Goal: Task Accomplishment & Management: Use online tool/utility

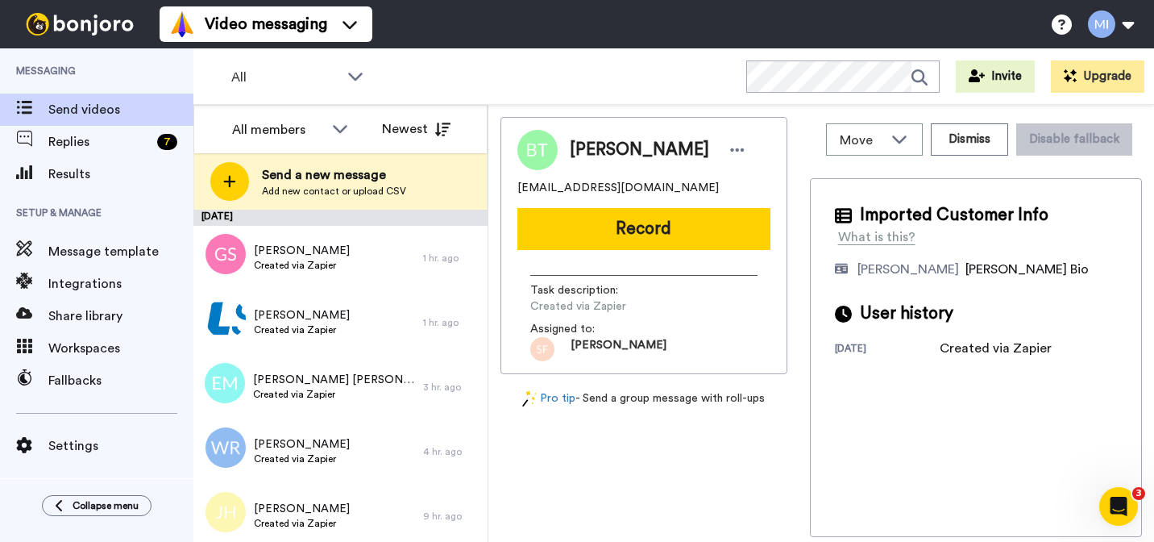
scroll to position [1730, 0]
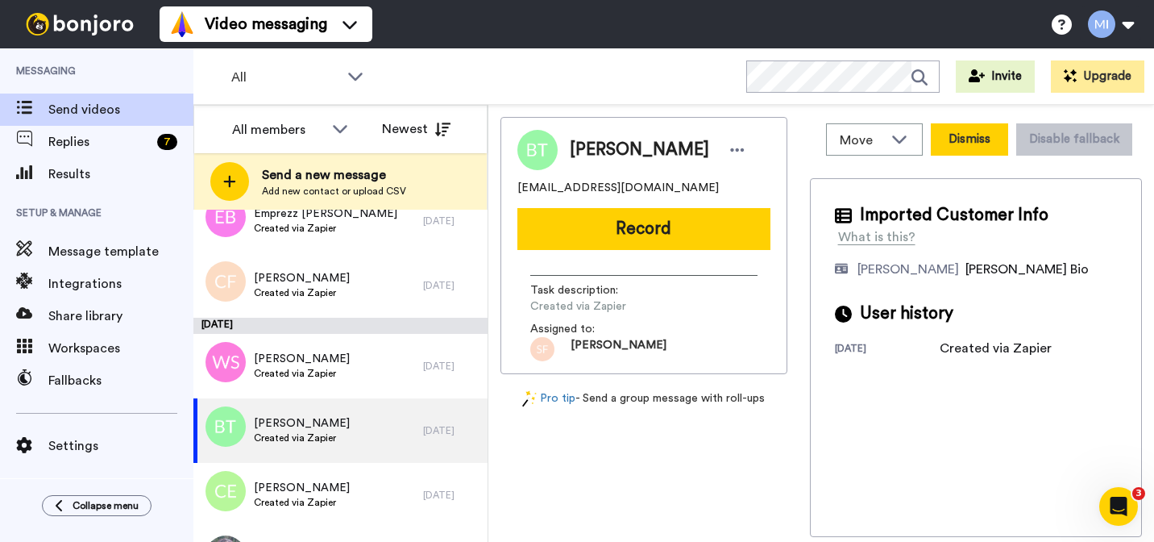
click at [965, 140] on button "Dismiss" at bounding box center [969, 139] width 77 height 32
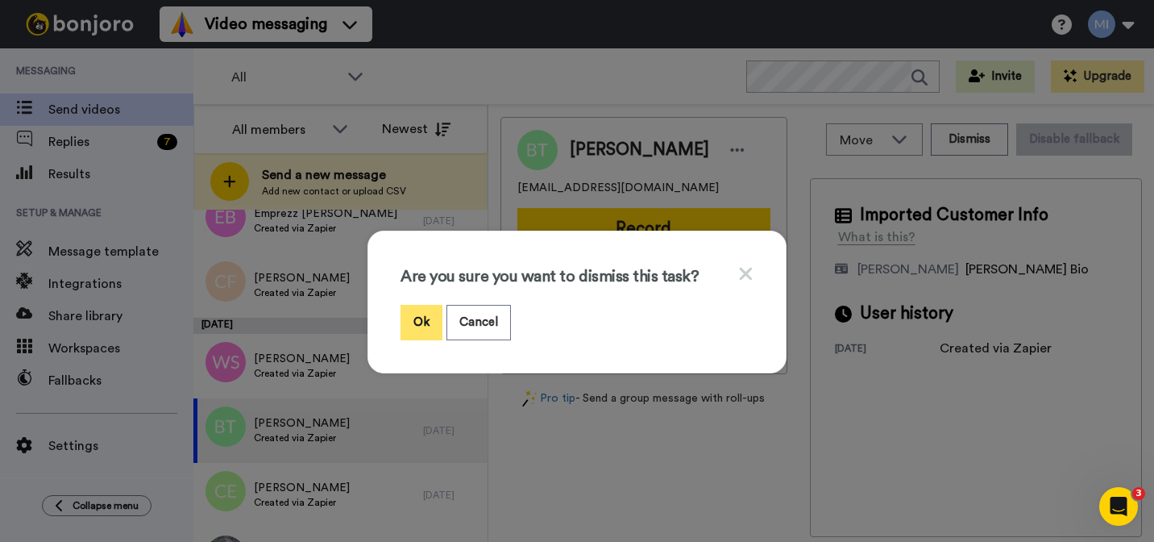
click at [424, 317] on button "Ok" at bounding box center [422, 322] width 42 height 35
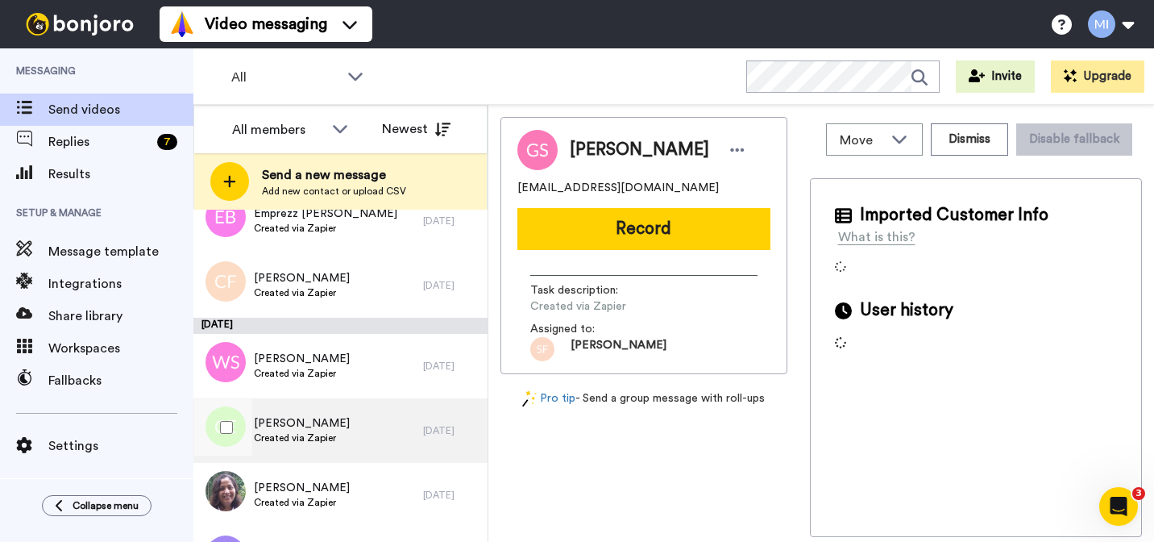
click at [347, 437] on div "[PERSON_NAME] Created via Zapier" at bounding box center [308, 430] width 230 height 64
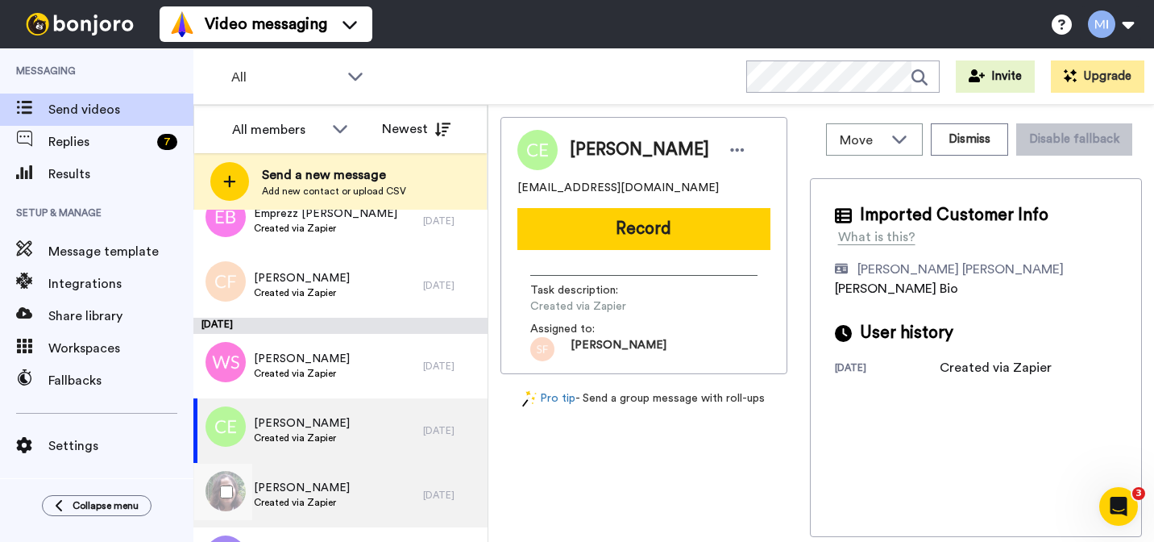
click at [343, 475] on div "[PERSON_NAME] Created via Zapier" at bounding box center [308, 495] width 230 height 64
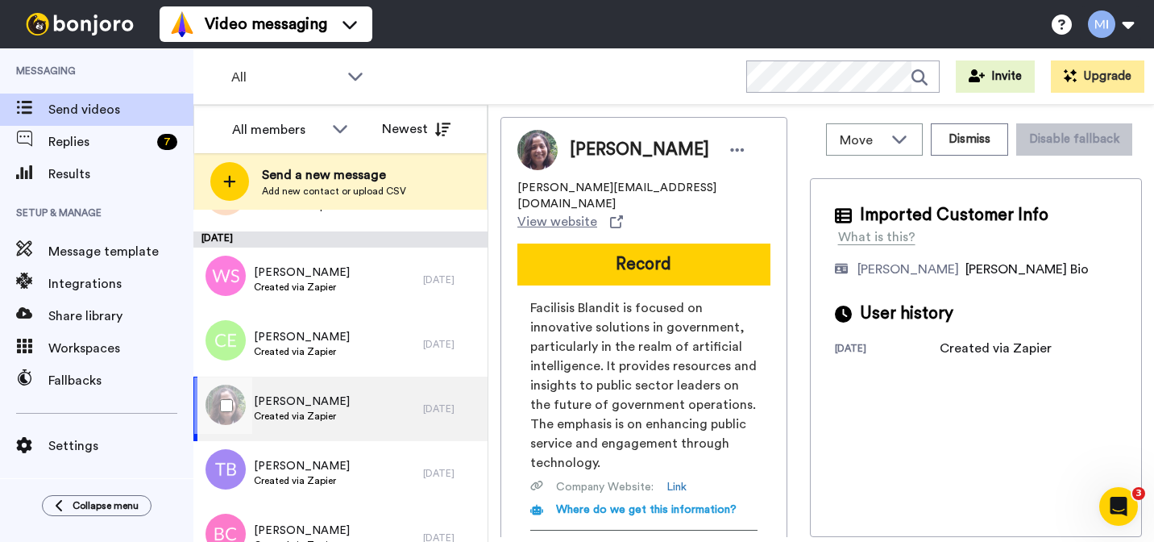
scroll to position [1818, 0]
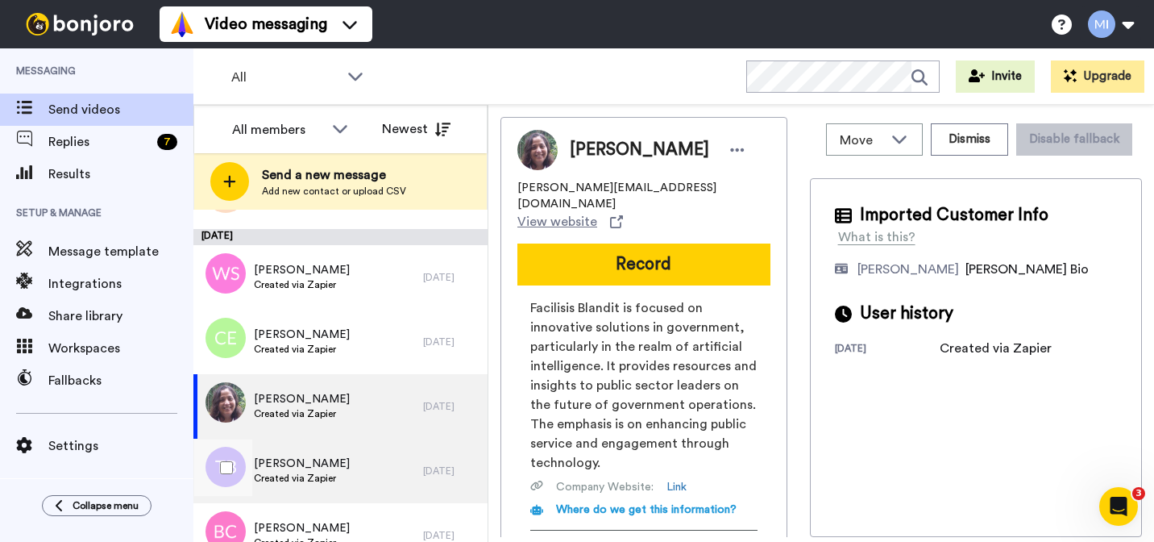
click at [347, 465] on div "[PERSON_NAME] Created via Zapier" at bounding box center [308, 470] width 230 height 64
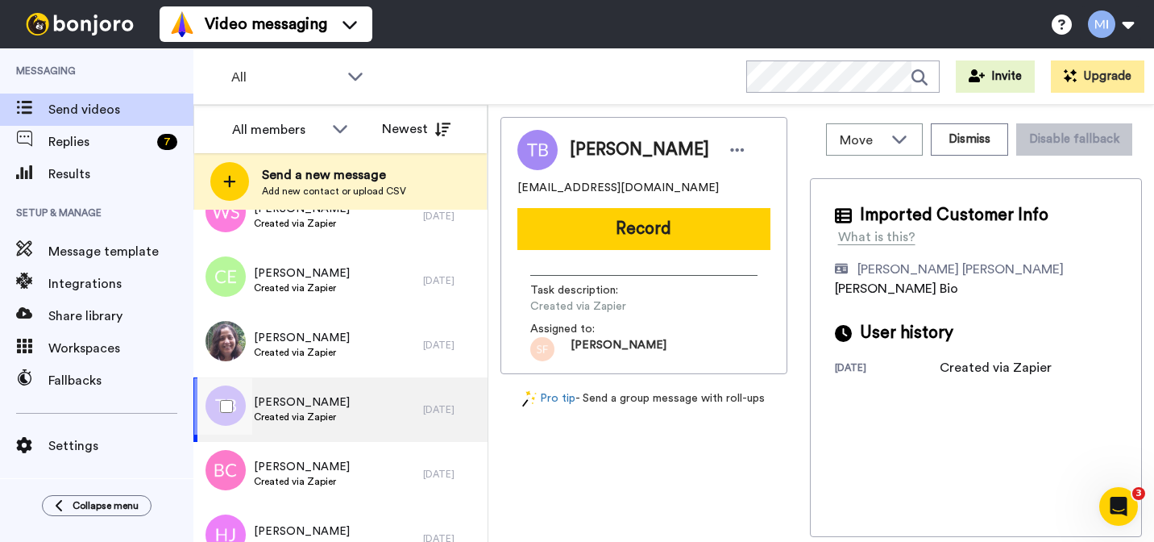
scroll to position [1880, 0]
click at [347, 475] on div "[PERSON_NAME] Created via Zapier" at bounding box center [308, 473] width 230 height 64
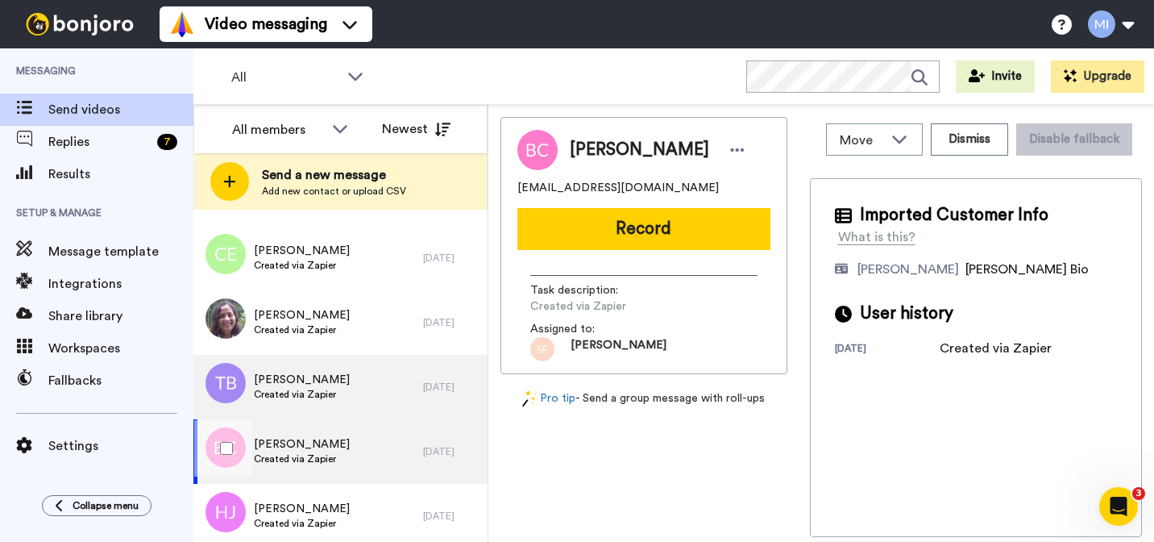
scroll to position [1904, 0]
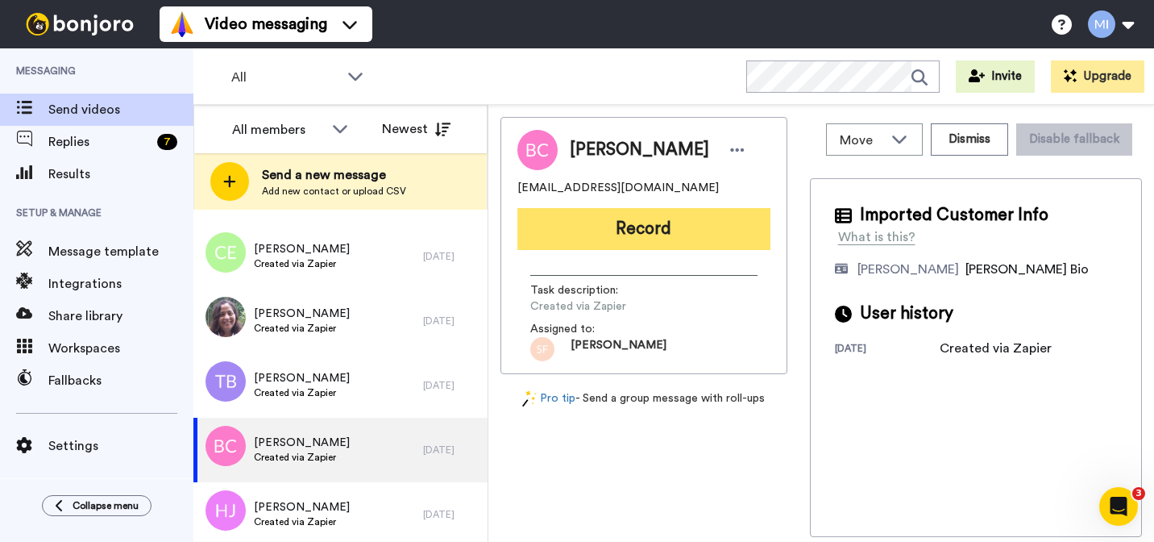
click at [631, 238] on button "Record" at bounding box center [643, 229] width 253 height 42
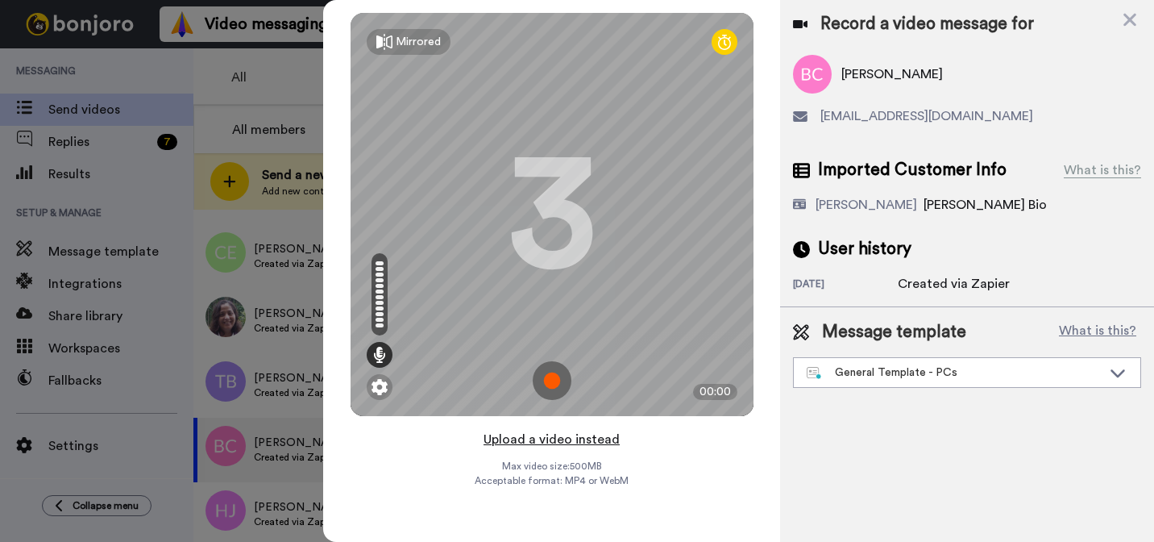
click at [517, 438] on button "Upload a video instead" at bounding box center [552, 439] width 146 height 21
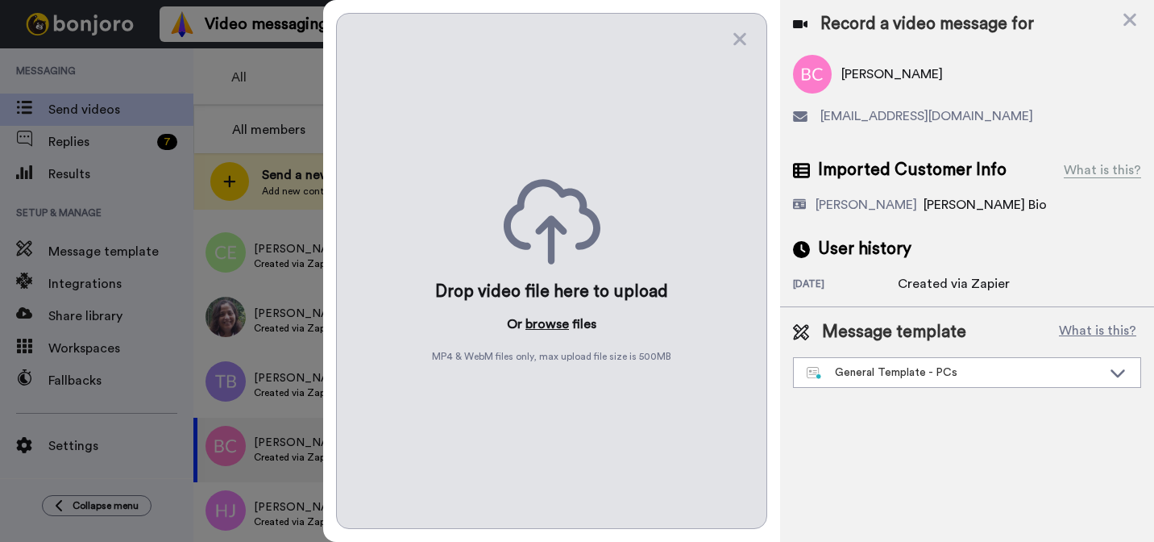
click at [552, 316] on button "browse" at bounding box center [547, 323] width 44 height 19
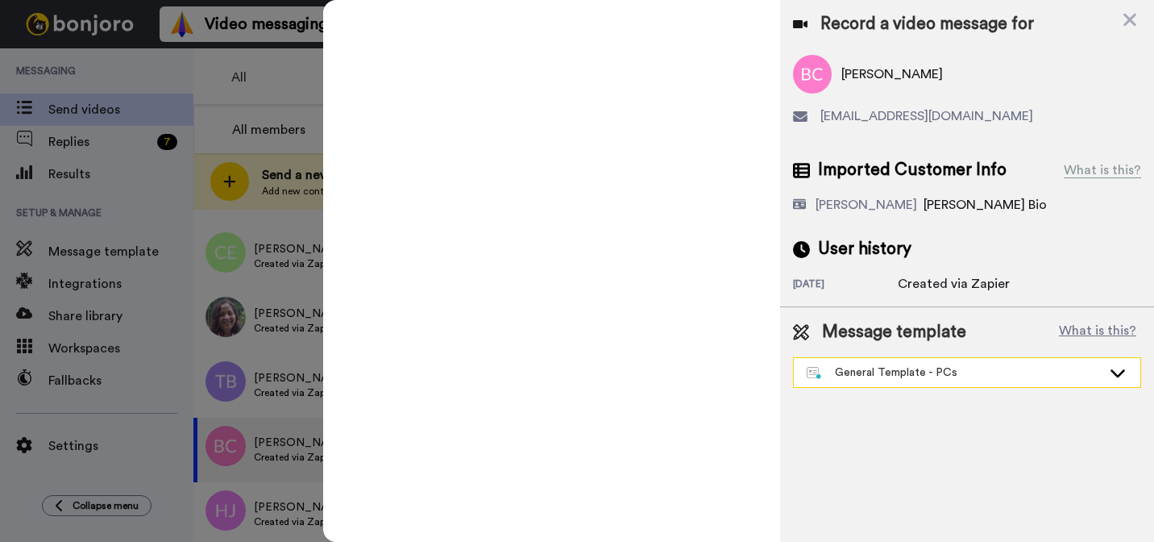
click at [858, 382] on div "General Template - PCs" at bounding box center [967, 372] width 347 height 29
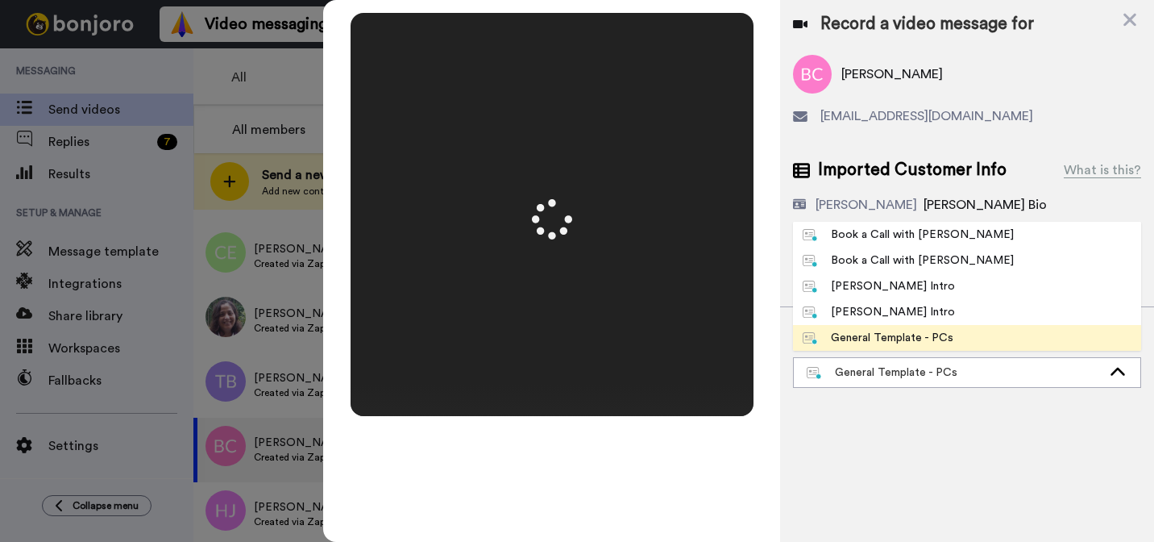
click at [833, 326] on li "General Template - PCs" at bounding box center [967, 338] width 348 height 26
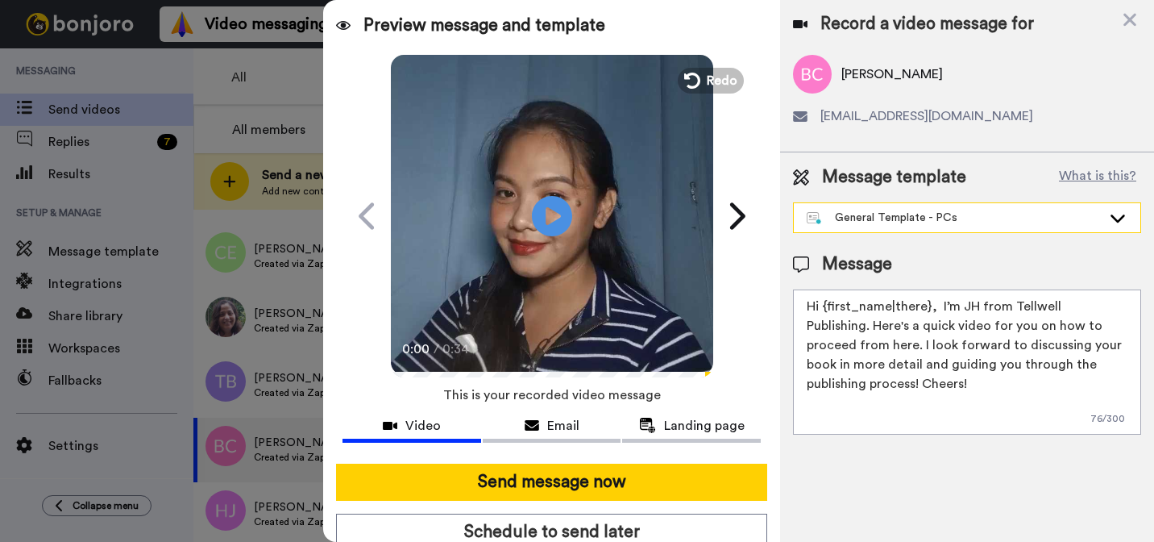
click at [870, 211] on div "General Template - PCs" at bounding box center [954, 218] width 295 height 16
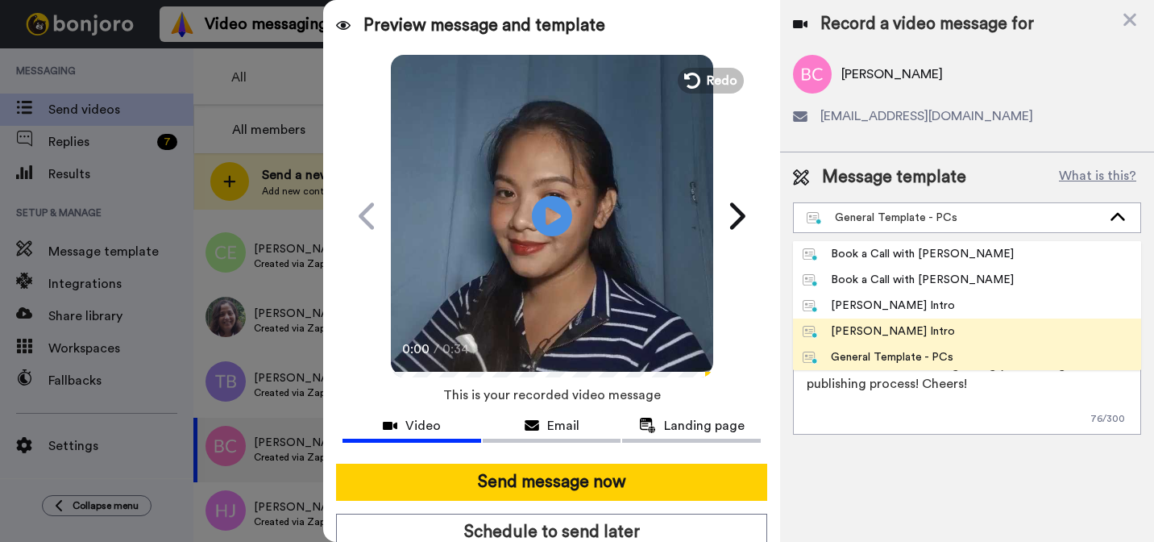
click at [857, 328] on div "[PERSON_NAME] Intro" at bounding box center [879, 331] width 152 height 16
type textarea "Hi {first_name|there}, I’m [PERSON_NAME] from Tellwell Publishing. Here's a qui…"
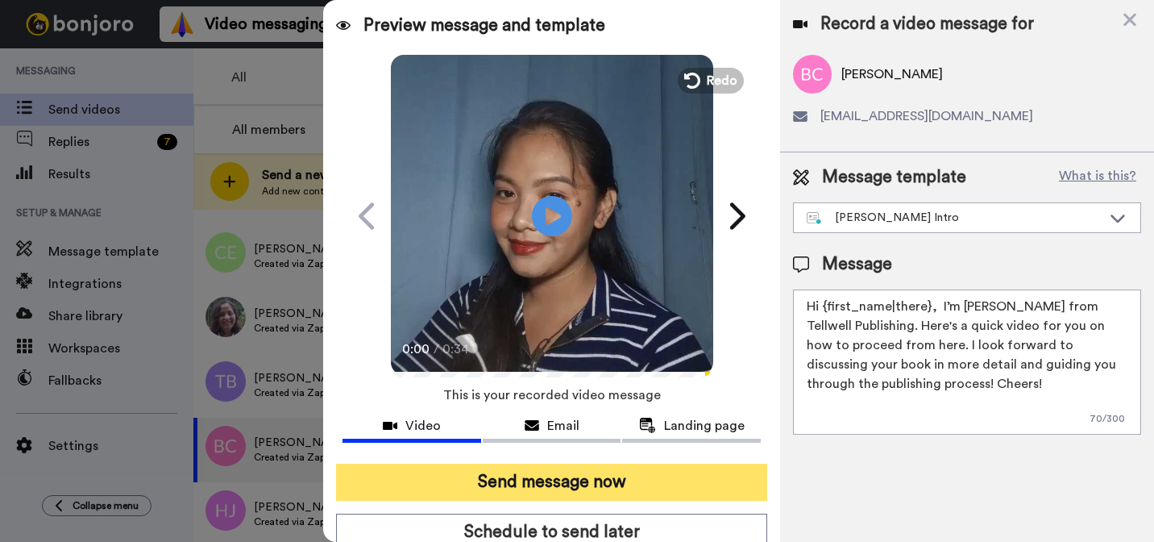
click at [651, 476] on button "Send message now" at bounding box center [551, 481] width 431 height 37
